Goal: Transaction & Acquisition: Purchase product/service

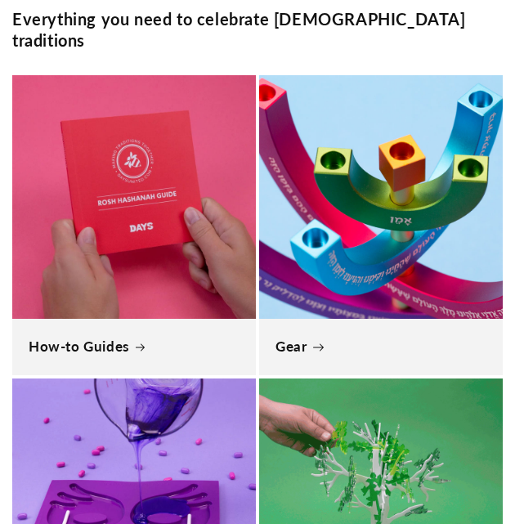
scroll to position [981, 0]
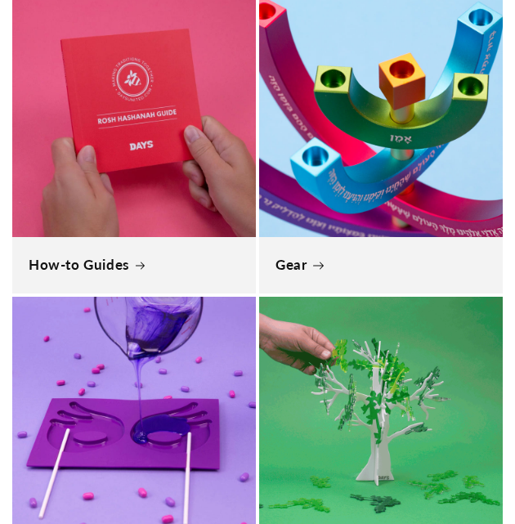
click at [86, 256] on link "Gear" at bounding box center [380, 265] width 211 height 18
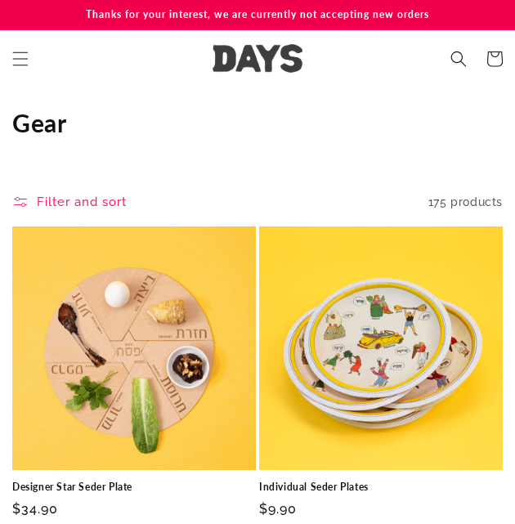
scroll to position [327, 0]
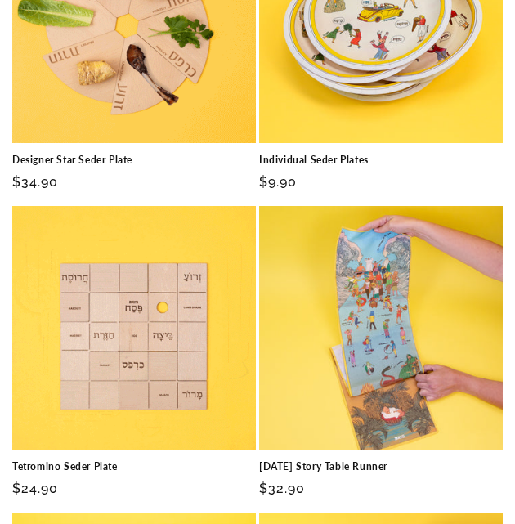
click at [150, 154] on link "Designer Star Seder Plate" at bounding box center [134, 160] width 244 height 13
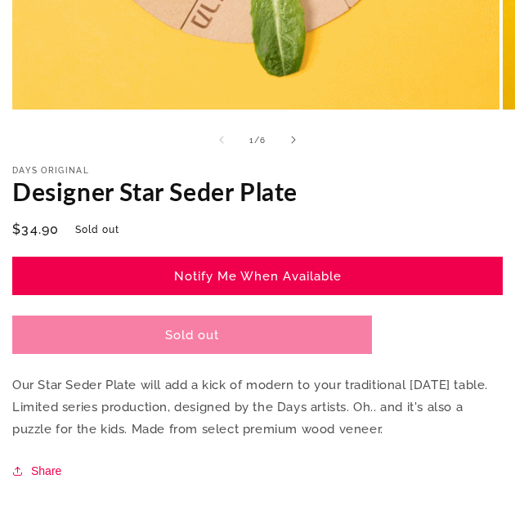
scroll to position [572, 0]
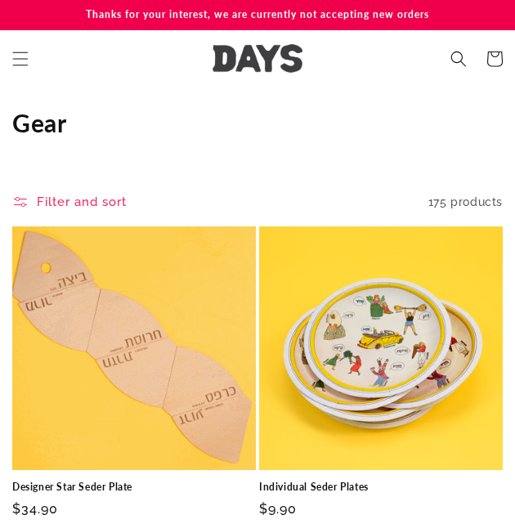
scroll to position [327, 0]
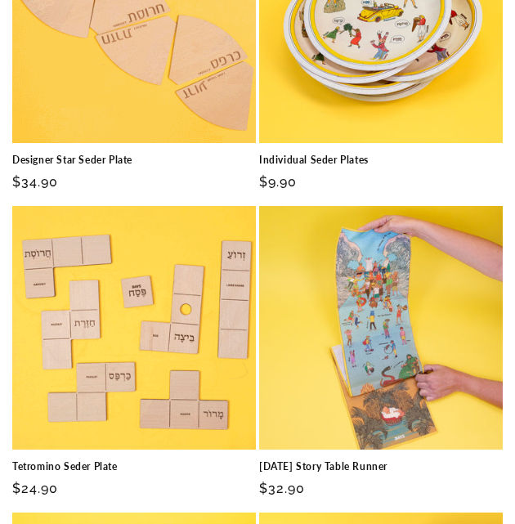
click at [384, 154] on link "Individual Seder Plates" at bounding box center [381, 160] width 244 height 13
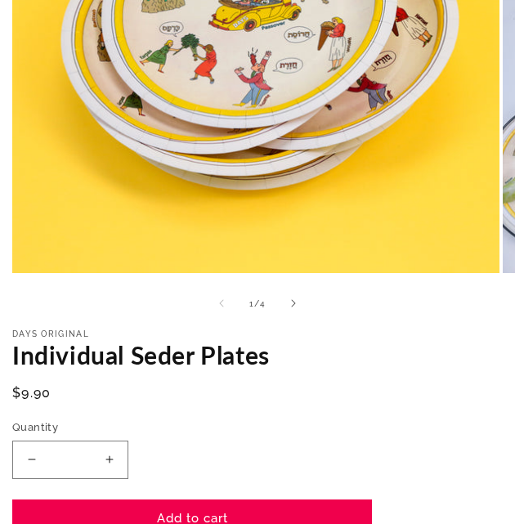
scroll to position [490, 0]
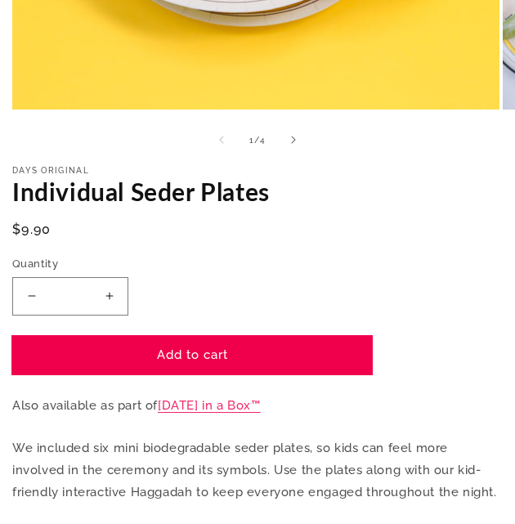
click at [267, 353] on button "Add to cart" at bounding box center [192, 355] width 360 height 38
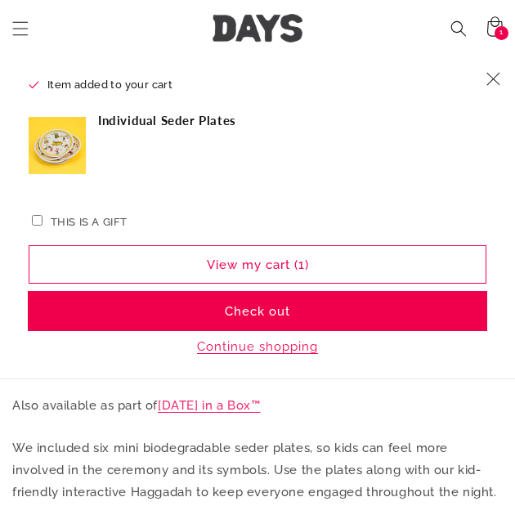
click at [318, 293] on button "Check out" at bounding box center [258, 312] width 458 height 38
